Goal: Task Accomplishment & Management: Manage account settings

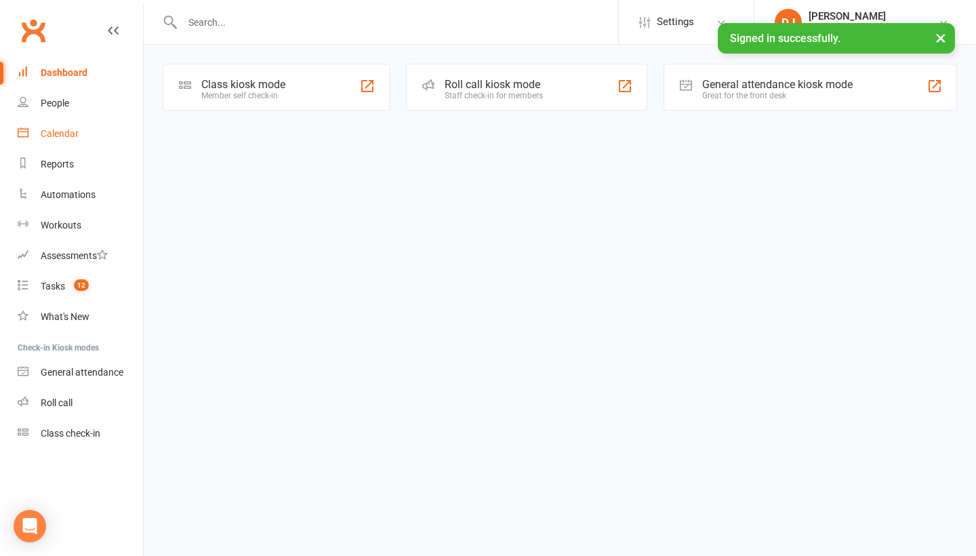
click at [76, 133] on div "Calendar" at bounding box center [60, 133] width 38 height 11
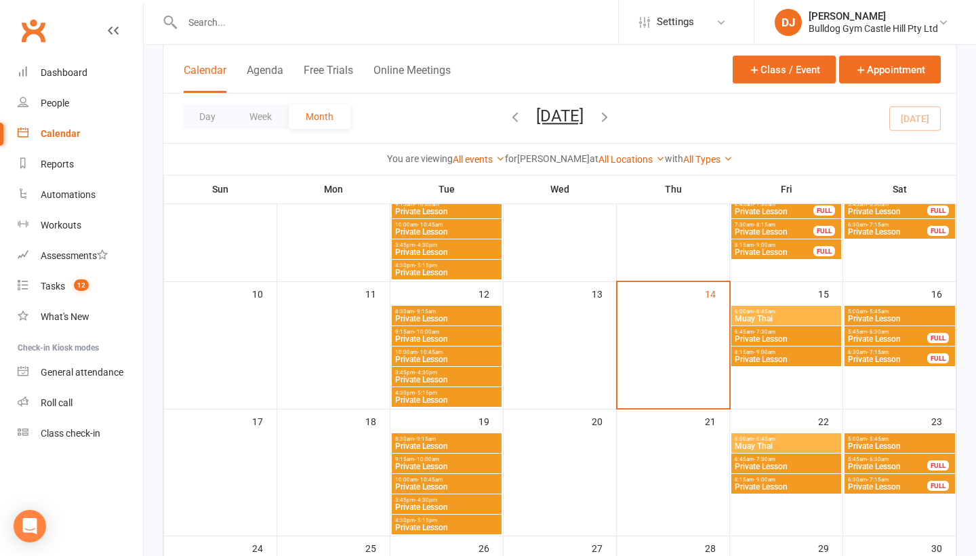
scroll to position [262, 0]
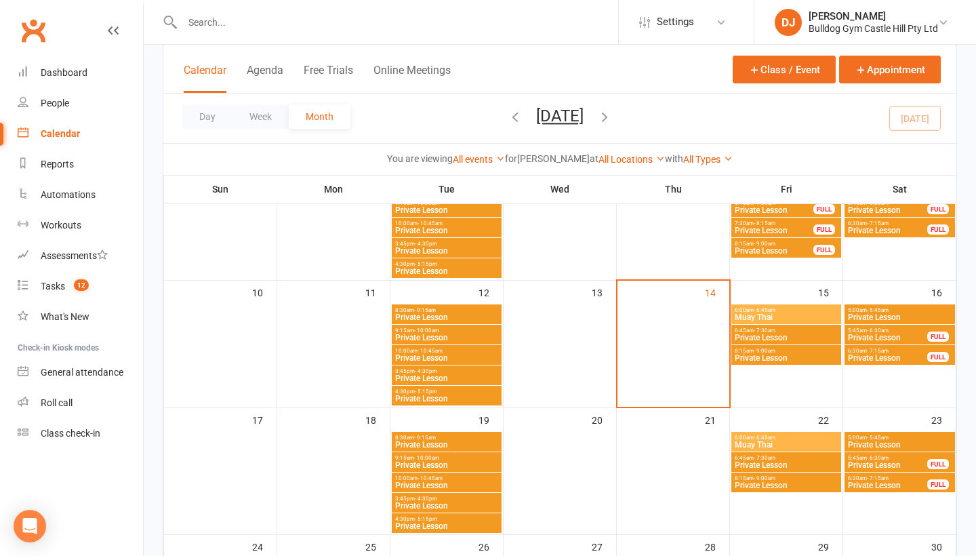
click at [787, 309] on span "6:00am - 6:45am" at bounding box center [786, 310] width 104 height 6
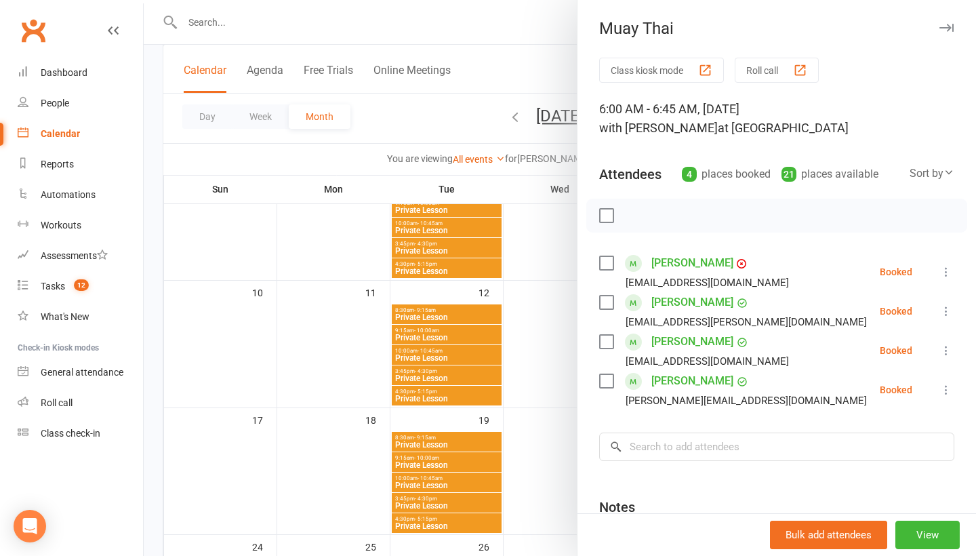
click at [957, 29] on div "Muay Thai" at bounding box center [777, 28] width 399 height 19
click at [951, 28] on icon "button" at bounding box center [947, 28] width 14 height 8
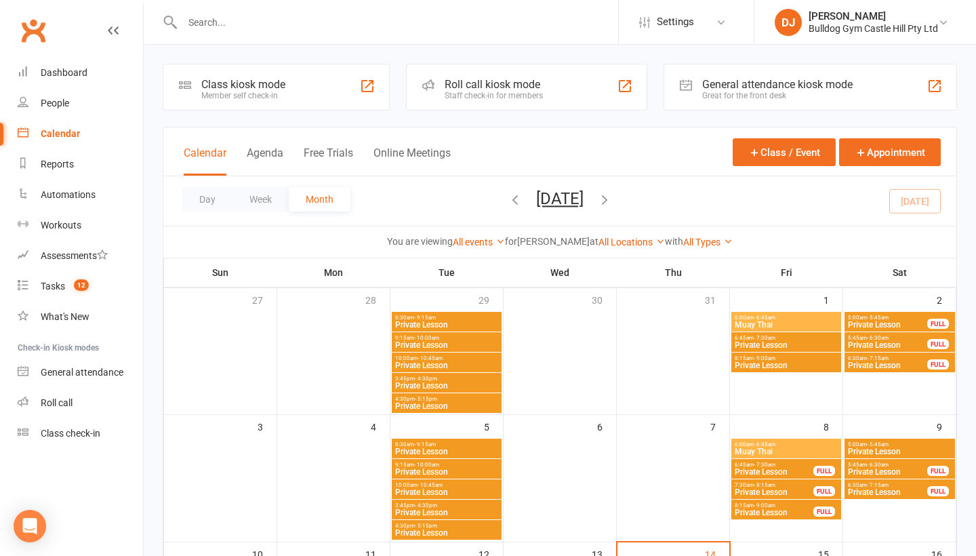
scroll to position [0, 0]
click at [946, 20] on icon at bounding box center [943, 22] width 11 height 11
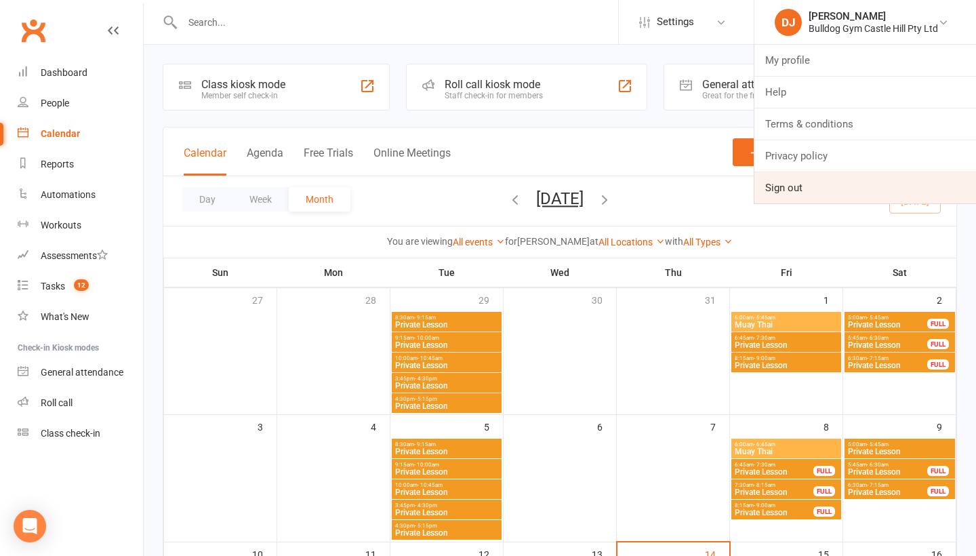
click at [832, 182] on link "Sign out" at bounding box center [866, 187] width 222 height 31
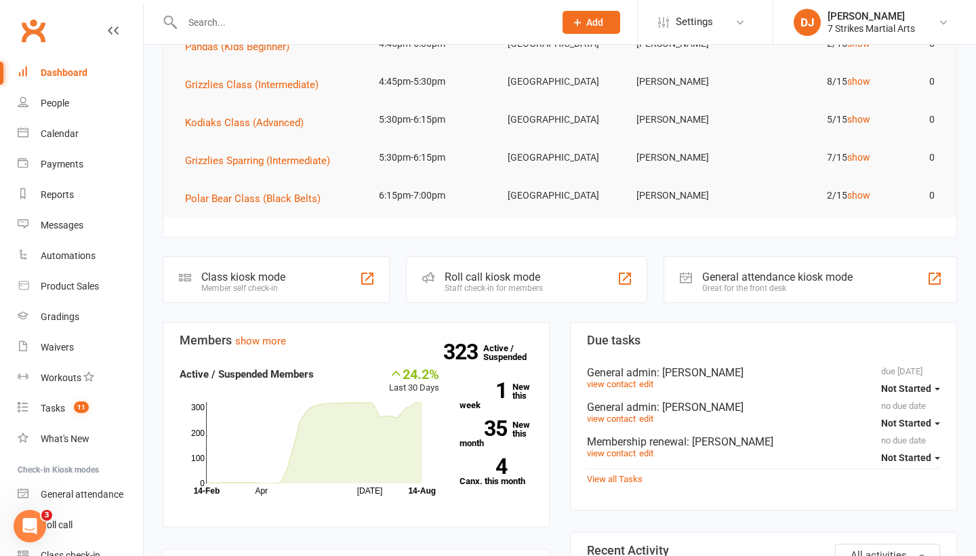
click at [413, 20] on input "text" at bounding box center [361, 22] width 367 height 19
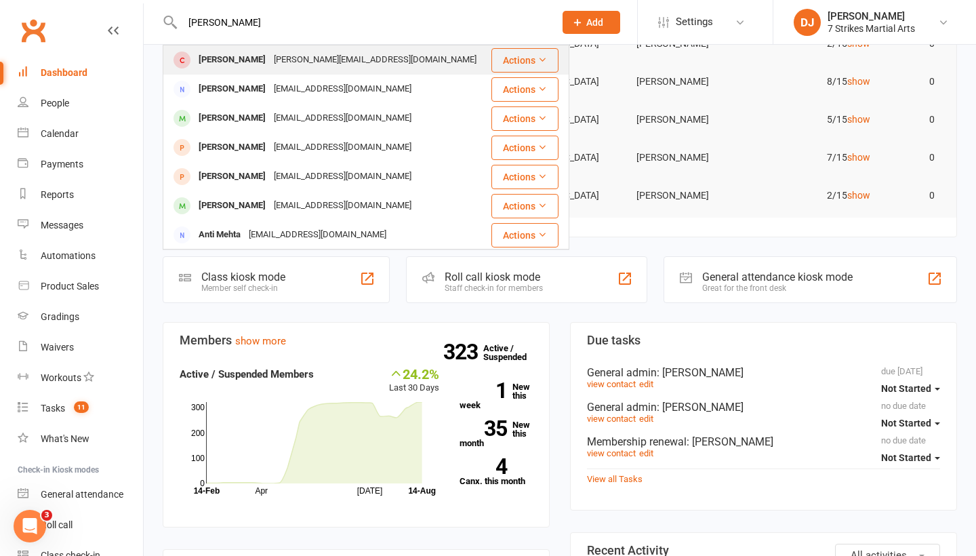
type input "anishka sinha"
click at [436, 63] on div "Anishka Sinha shiwangi.sinha@gmail.com" at bounding box center [327, 60] width 326 height 28
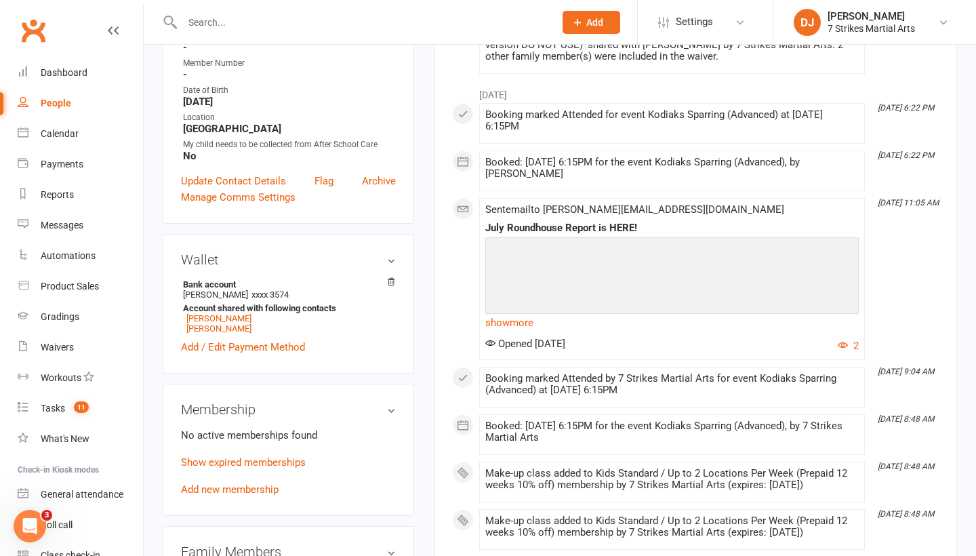
scroll to position [273, 0]
click at [384, 401] on h3 "Membership" at bounding box center [288, 408] width 215 height 15
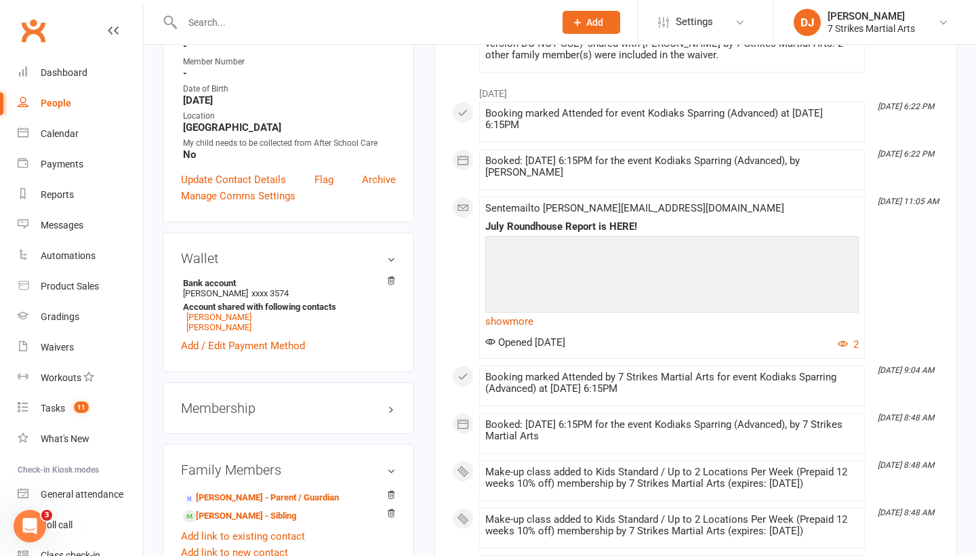
click at [384, 401] on h3 "Membership" at bounding box center [288, 408] width 215 height 15
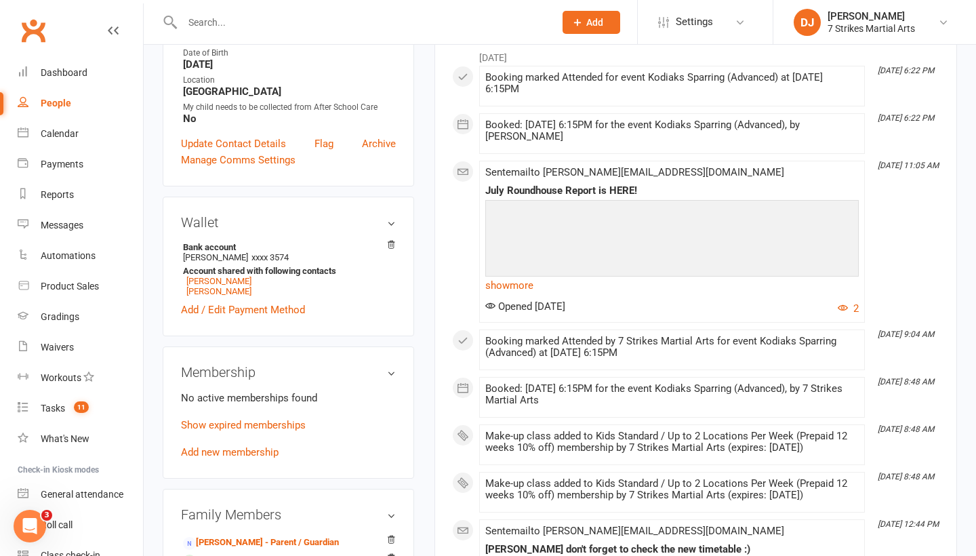
scroll to position [309, 0]
click at [261, 418] on link "Show expired memberships" at bounding box center [243, 424] width 125 height 12
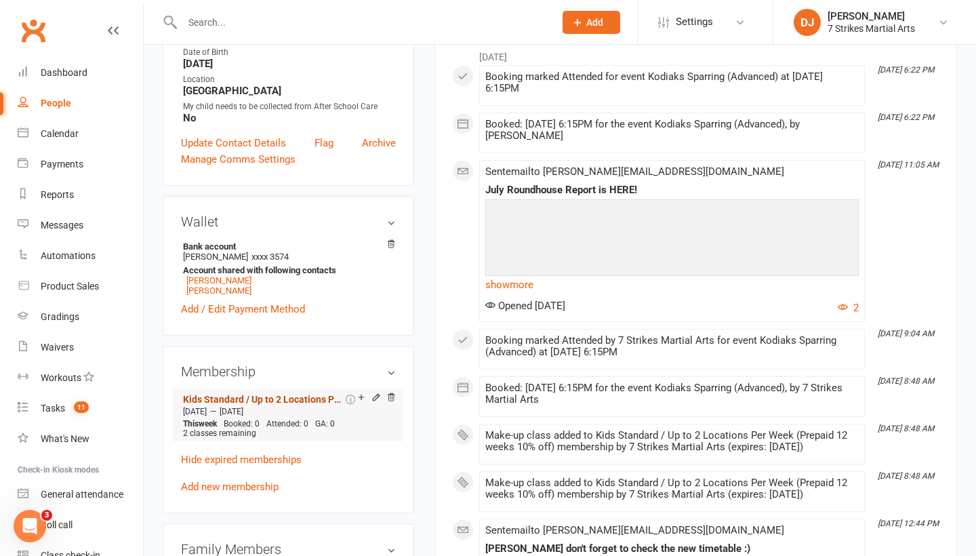
click at [301, 394] on link "Kids Standard / Up to 2 Locations Per Week (Prepaid 12 weeks 10% off)" at bounding box center [263, 399] width 160 height 11
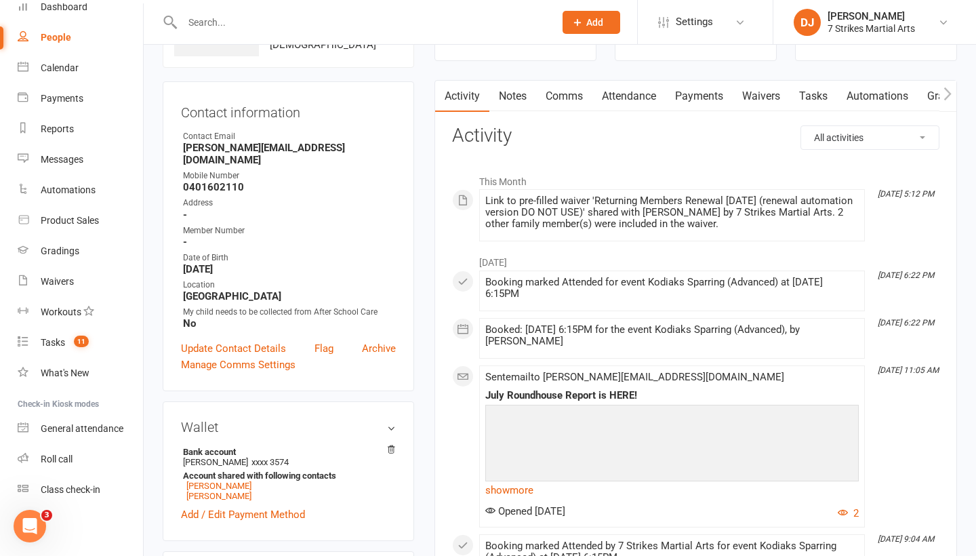
scroll to position [102, 0]
click at [761, 106] on link "Waivers" at bounding box center [761, 97] width 57 height 31
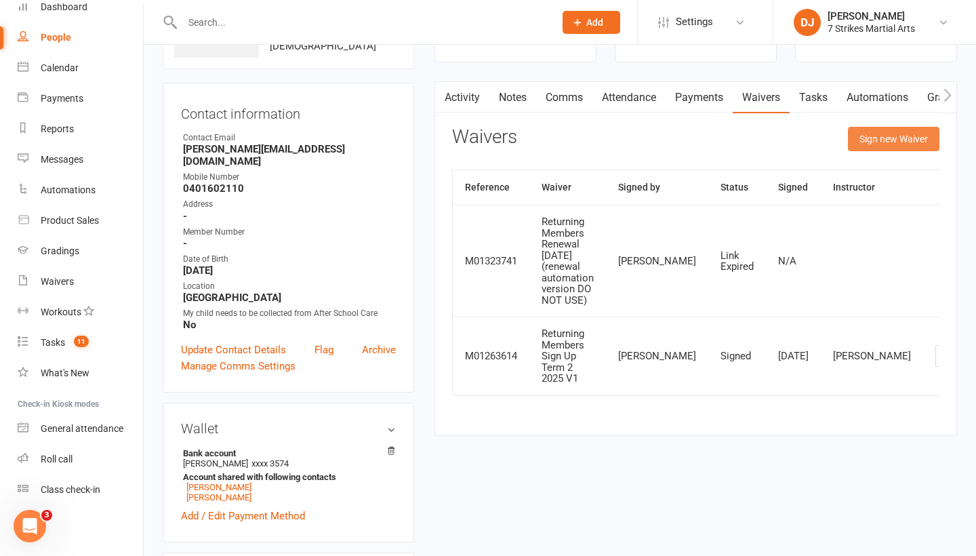
click at [887, 149] on button "Sign new Waiver" at bounding box center [894, 139] width 92 height 24
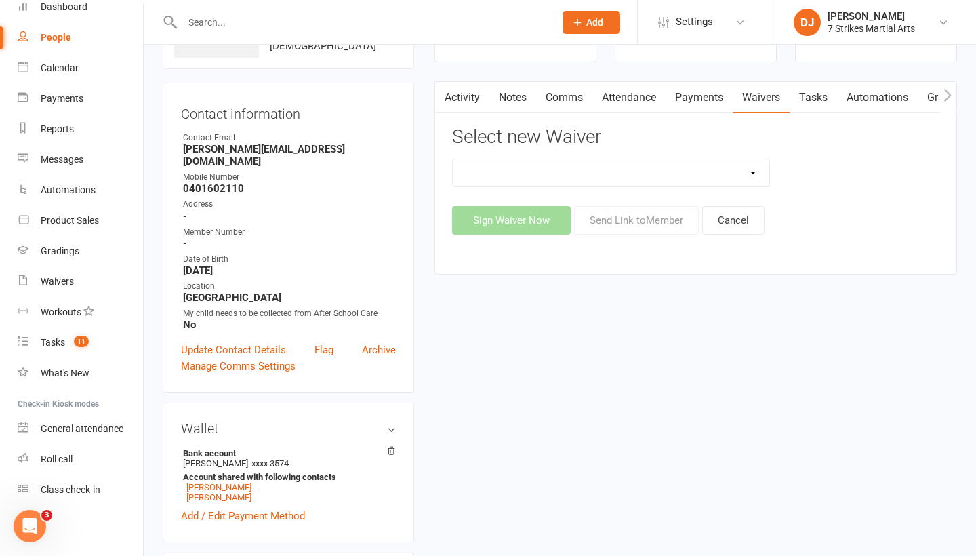
select select "14572"
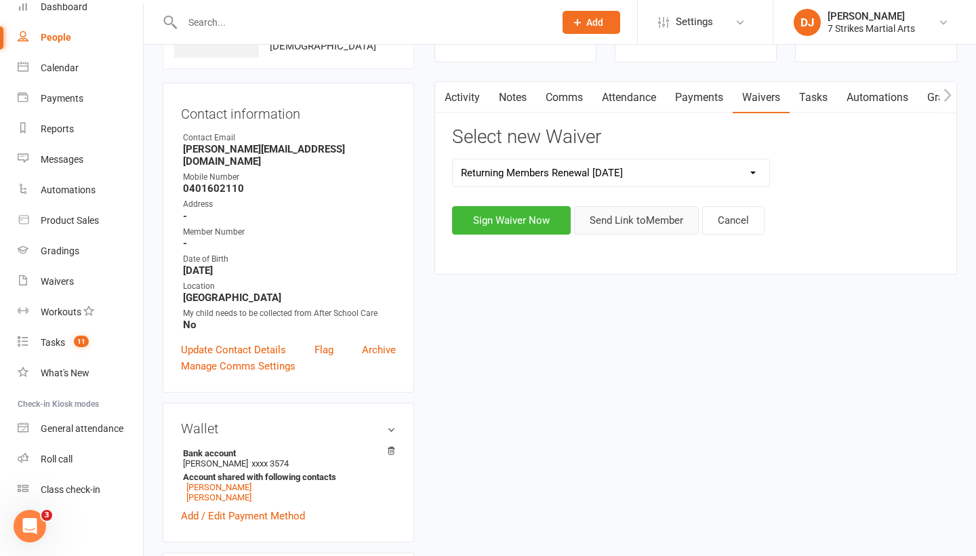
click at [636, 226] on button "Send Link to Member" at bounding box center [636, 220] width 125 height 28
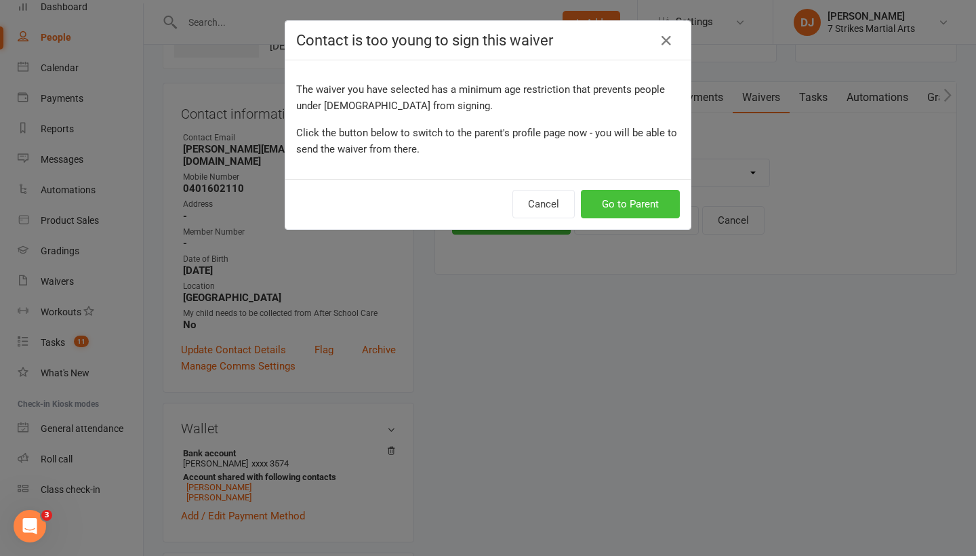
click at [641, 210] on button "Go to Parent" at bounding box center [630, 204] width 99 height 28
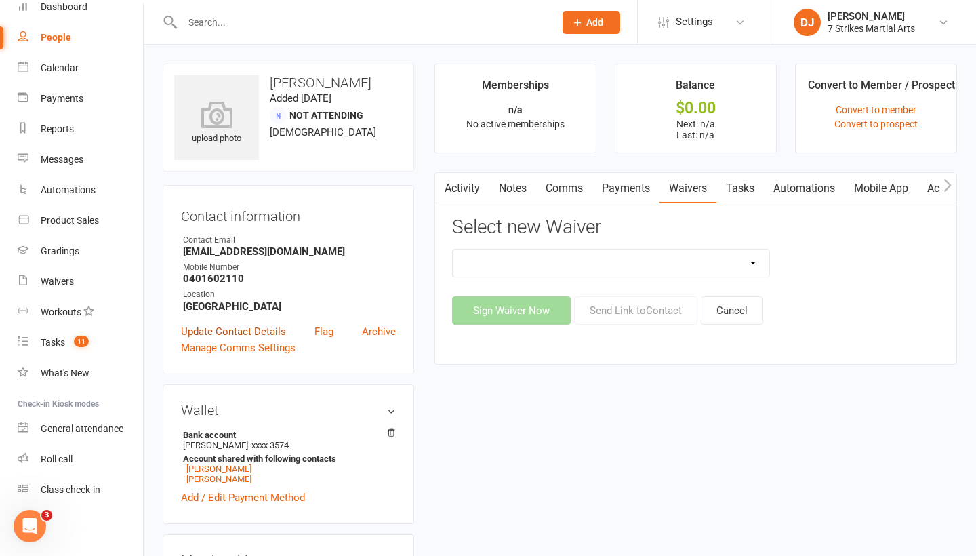
click at [268, 332] on link "Update Contact Details" at bounding box center [233, 331] width 105 height 16
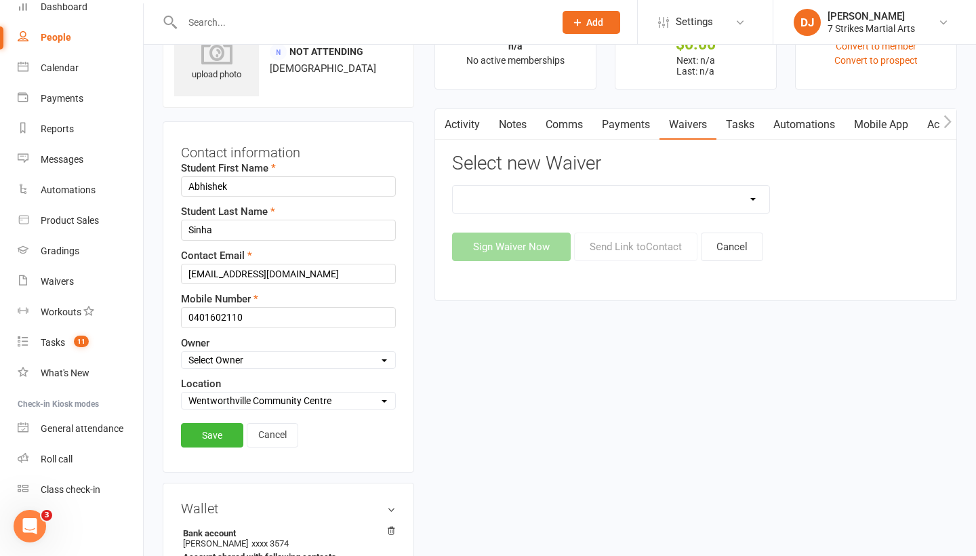
click at [371, 117] on contact-information "upload photo Abhishek Sinha Added 1 April, 2025 Not Attending 46 years old Cont…" at bounding box center [289, 236] width 252 height 473
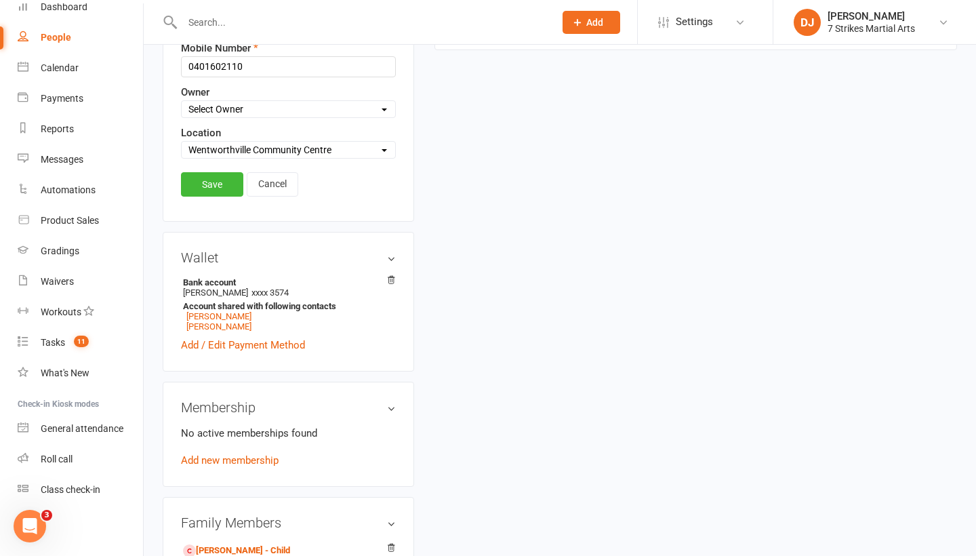
scroll to position [326, 0]
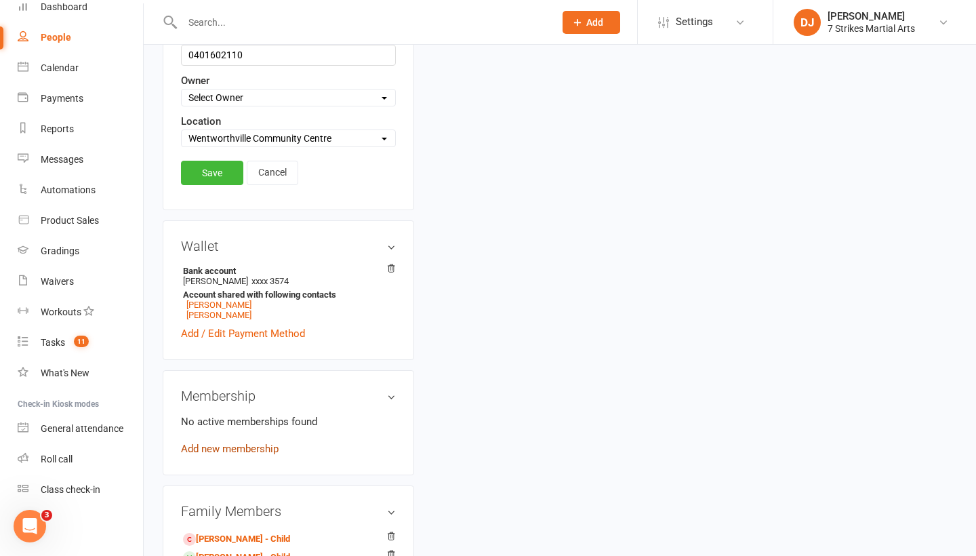
click at [237, 454] on link "Add new membership" at bounding box center [230, 449] width 98 height 12
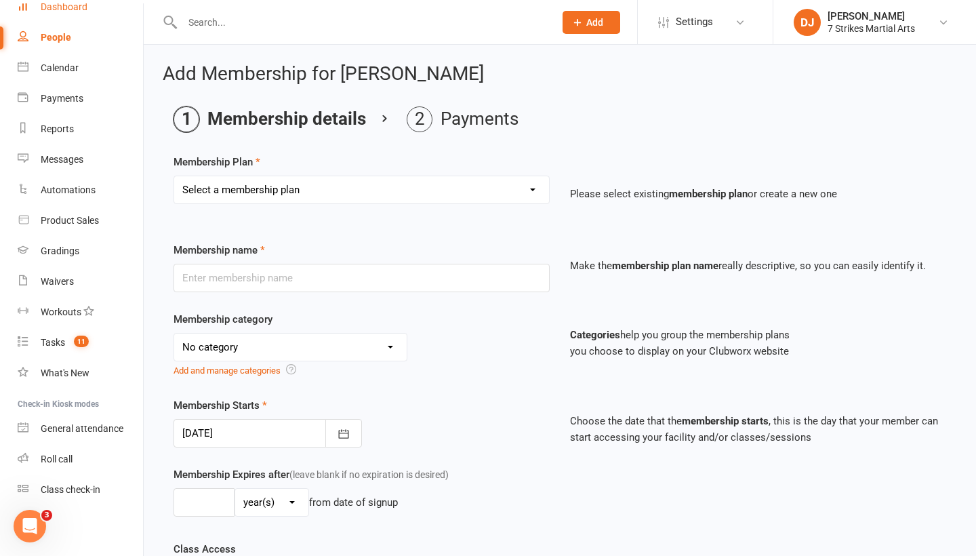
click at [43, 16] on link "Dashboard" at bounding box center [80, 7] width 125 height 31
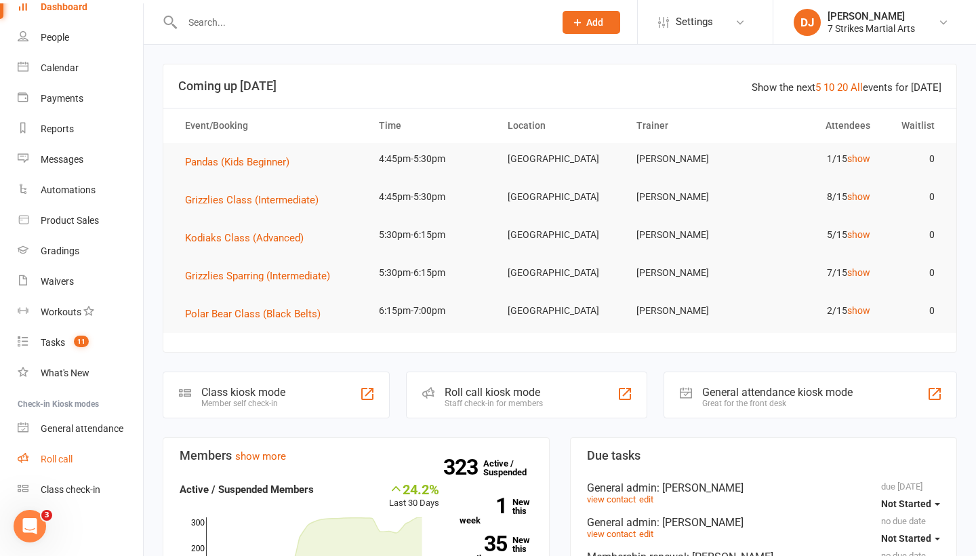
click at [68, 464] on div "Roll call" at bounding box center [57, 459] width 32 height 11
